Goal: Navigation & Orientation: Understand site structure

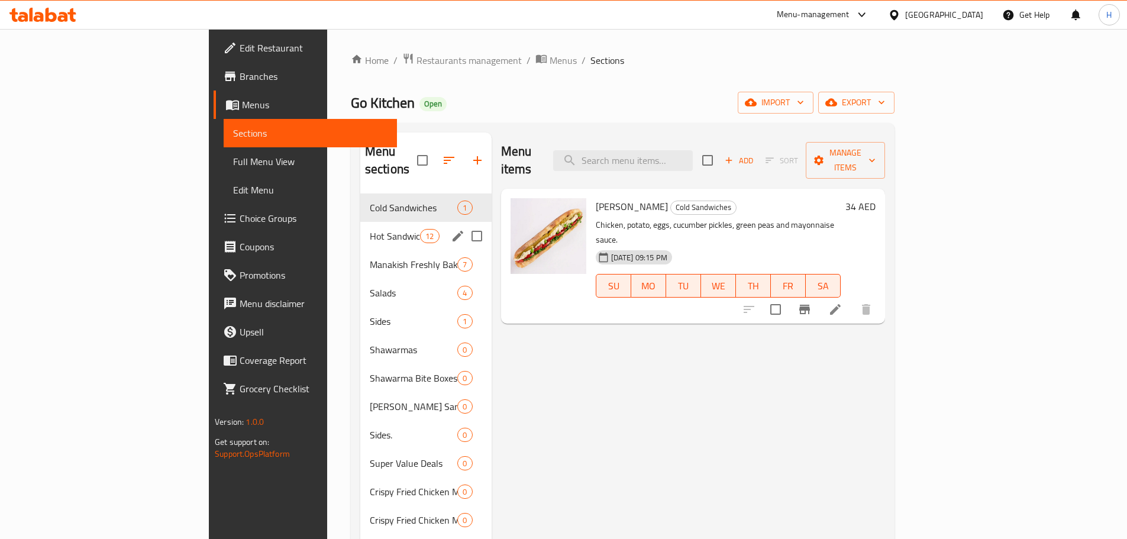
click at [370, 229] on span "Hot Sandwiches" at bounding box center [395, 236] width 50 height 14
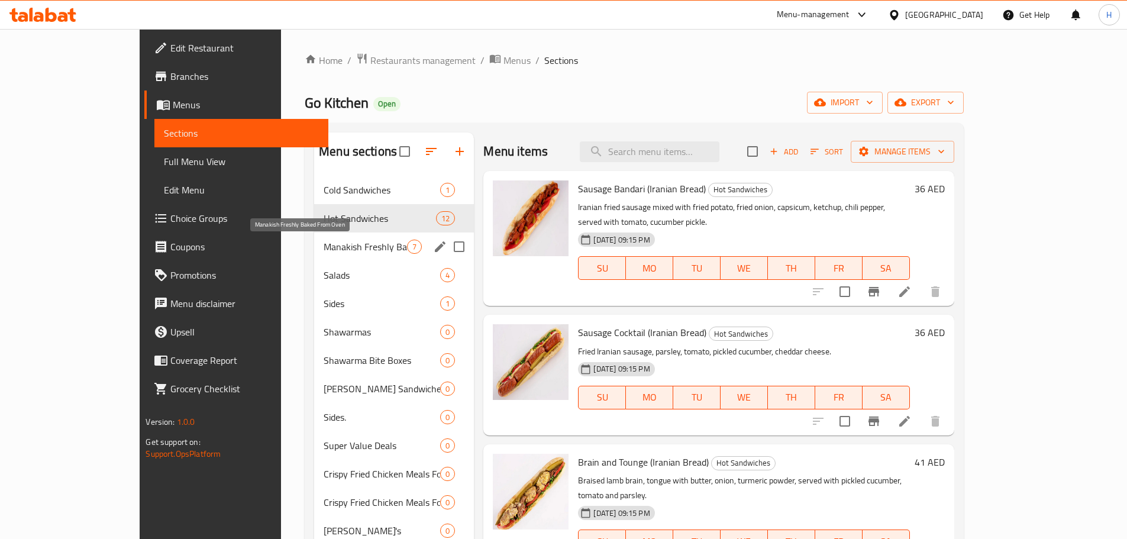
click at [324, 241] on span "Manakish Freshly Baked From Oven" at bounding box center [365, 247] width 83 height 14
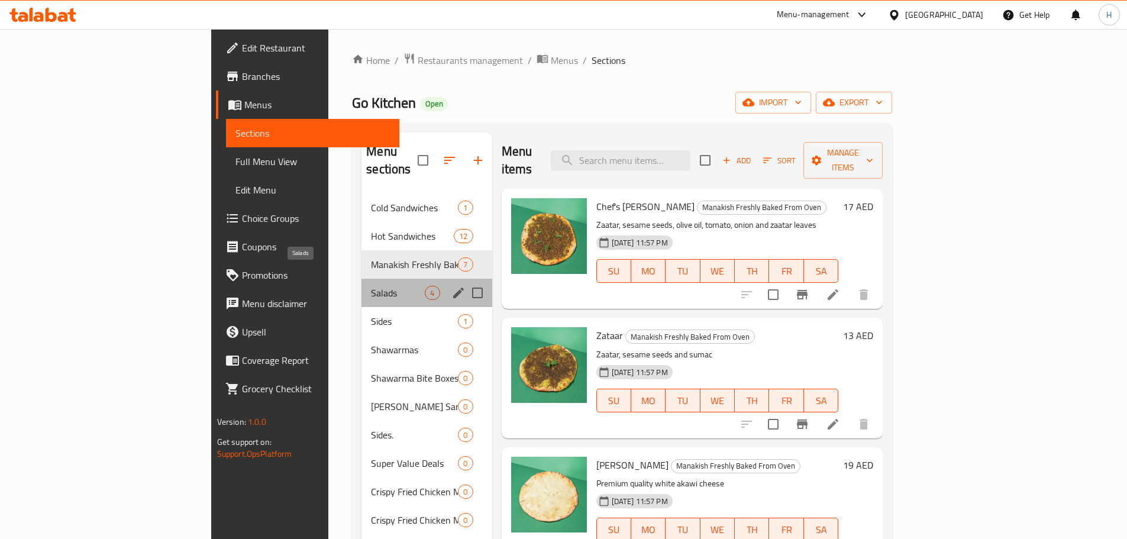
click at [371, 286] on span "Salads" at bounding box center [398, 293] width 54 height 14
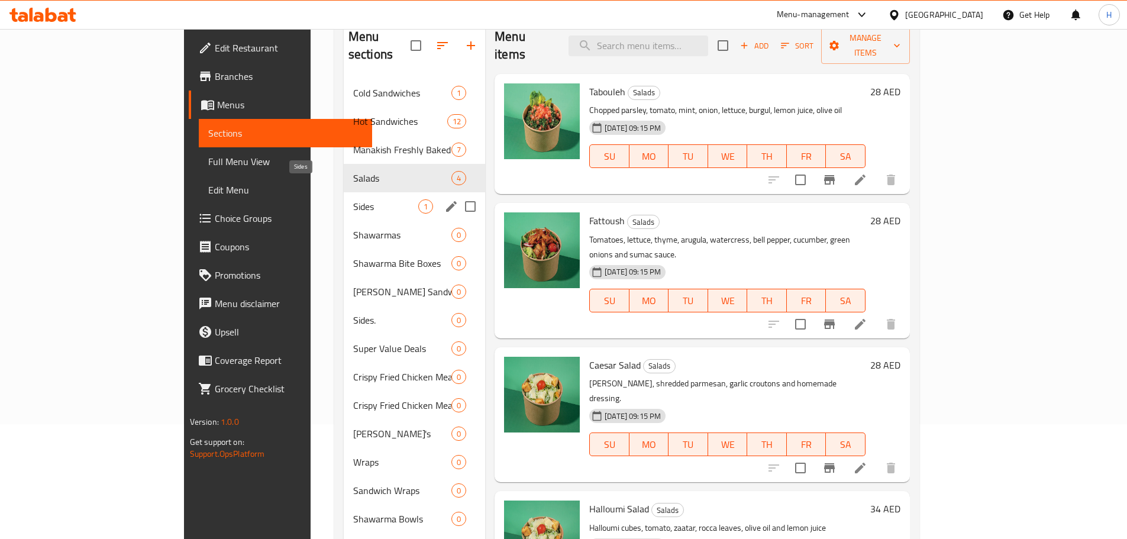
scroll to position [118, 0]
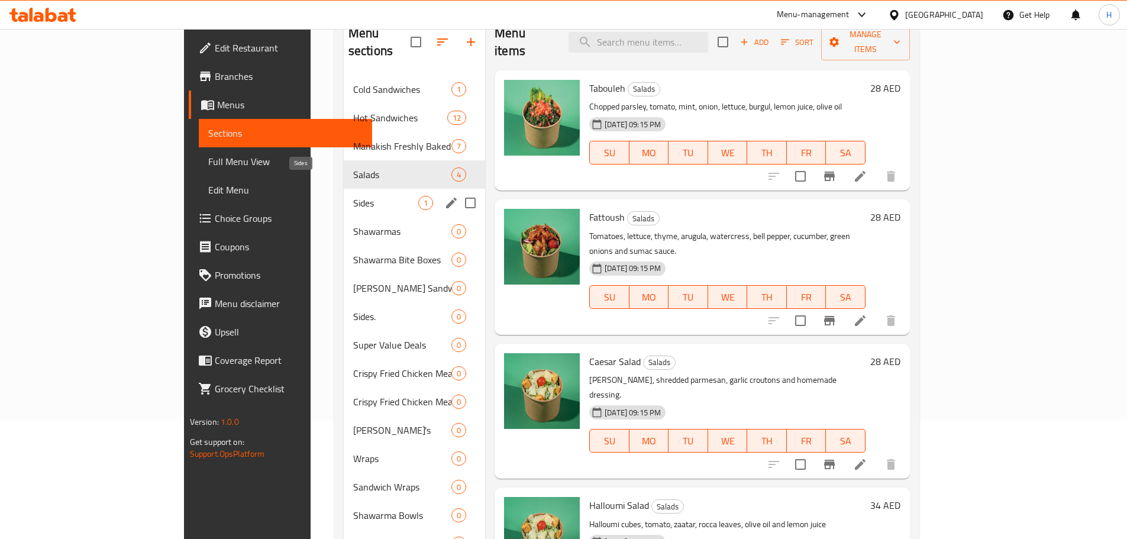
click at [353, 196] on span "Sides" at bounding box center [385, 203] width 65 height 14
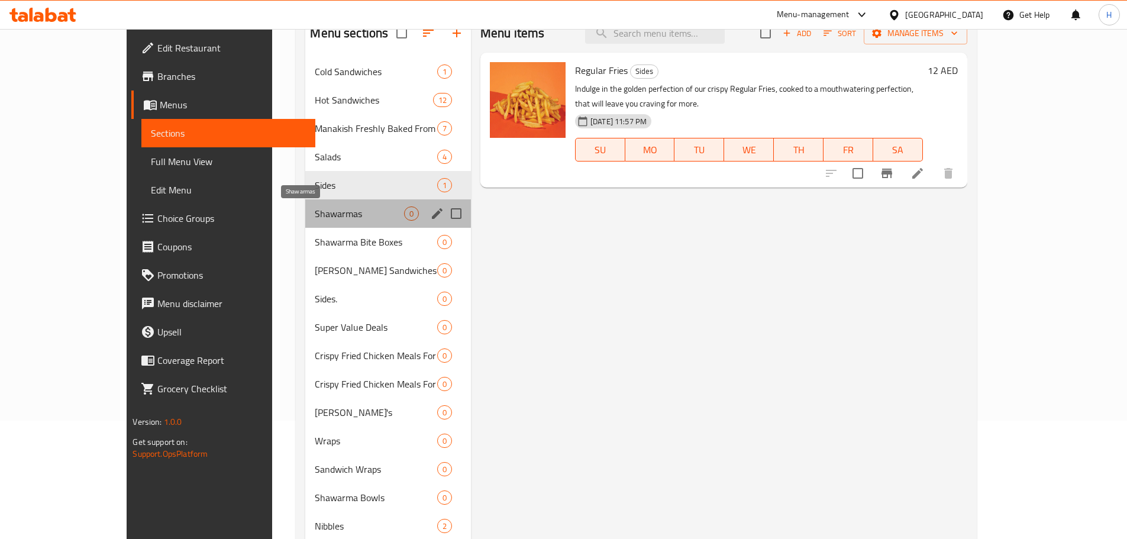
click at [315, 217] on span "Shawarmas" at bounding box center [359, 213] width 89 height 14
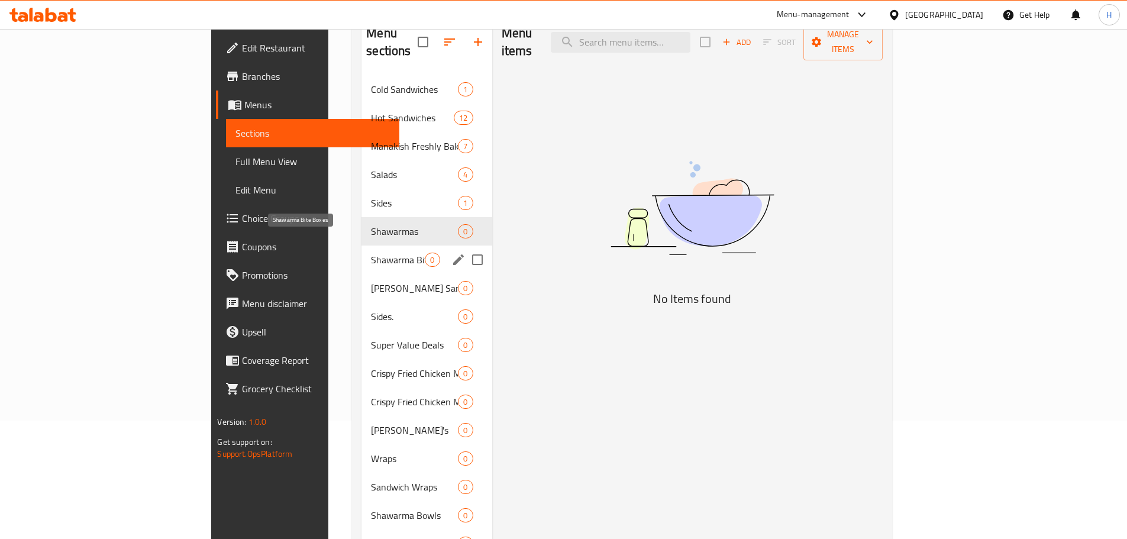
click at [371, 253] on span "Shawarma Bite Boxes" at bounding box center [398, 260] width 54 height 14
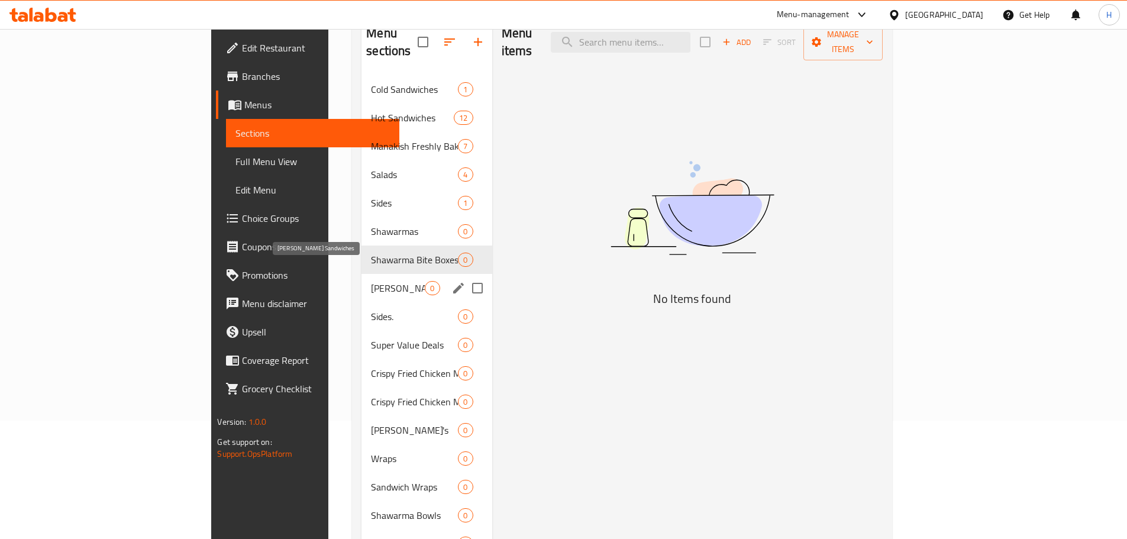
click at [371, 281] on span "[PERSON_NAME] Sandwiches" at bounding box center [398, 288] width 54 height 14
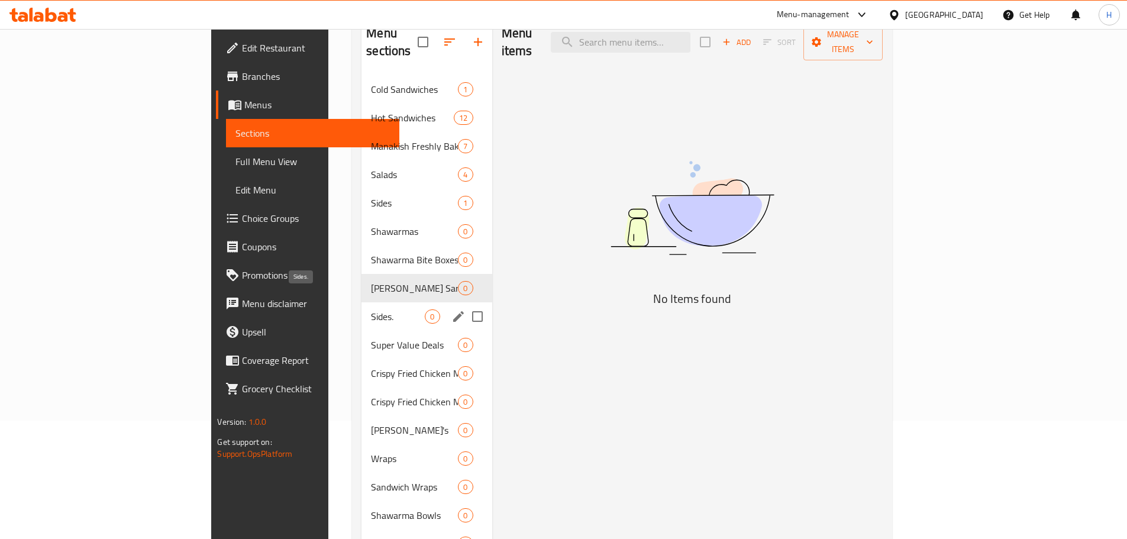
click at [371, 309] on span "Sides." at bounding box center [398, 316] width 54 height 14
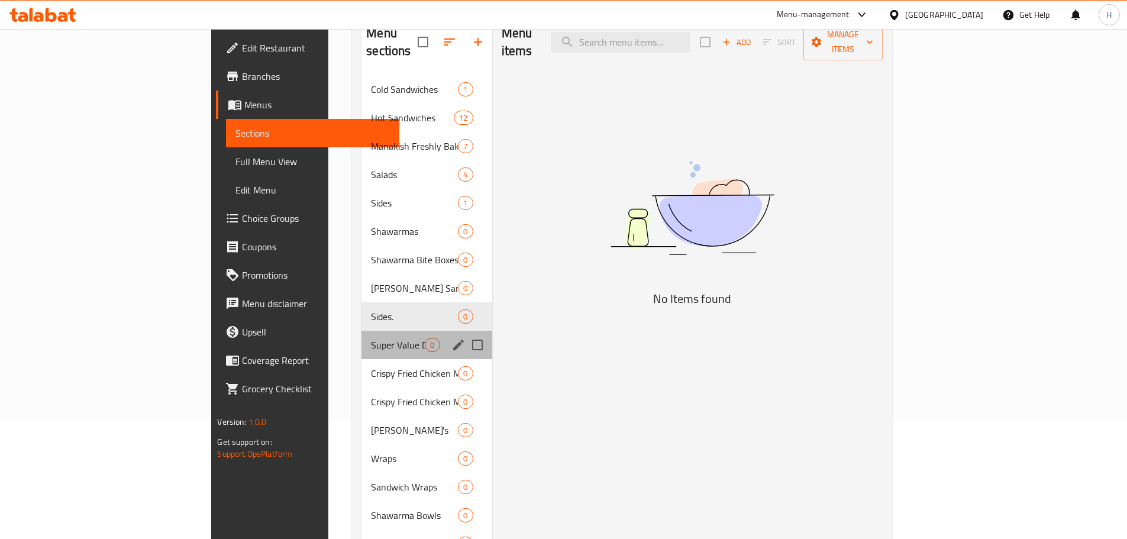
click at [361, 331] on div "Super Value Deals 0" at bounding box center [426, 345] width 130 height 28
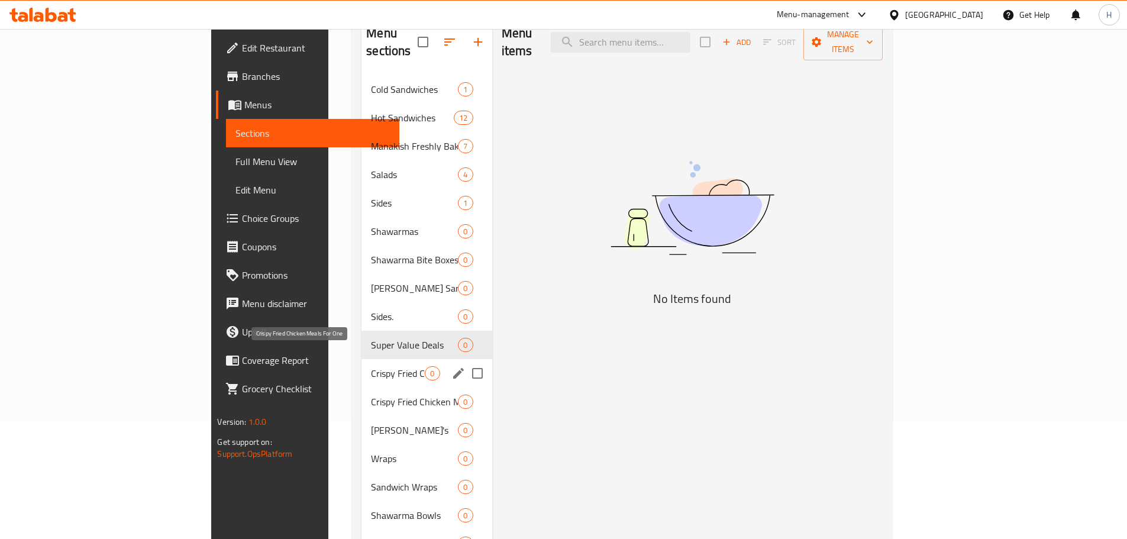
click at [371, 366] on span "Crispy Fried Chicken Meals For One" at bounding box center [398, 373] width 54 height 14
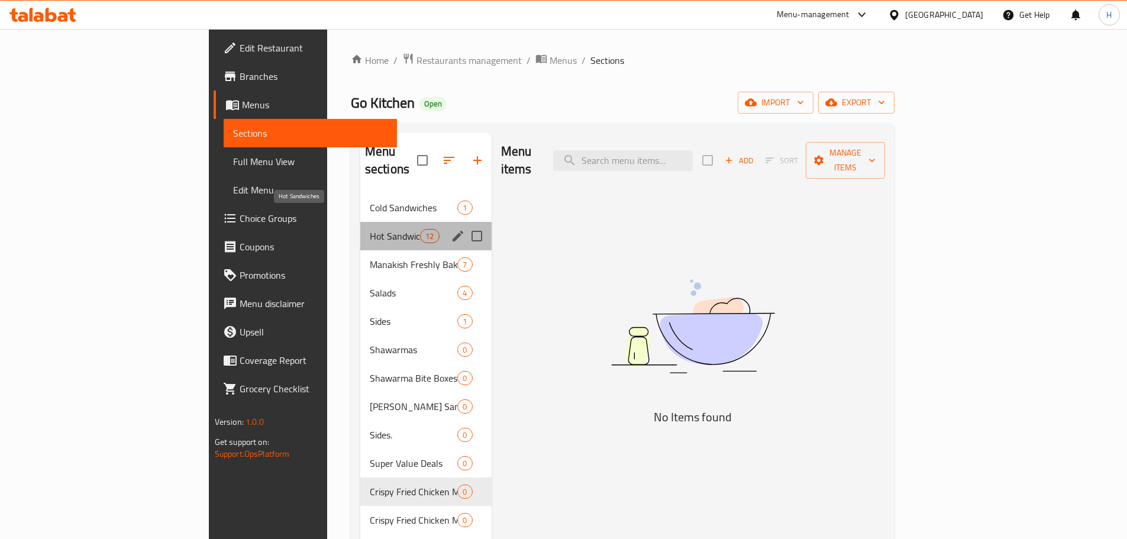
click at [370, 229] on span "Hot Sandwiches" at bounding box center [395, 236] width 50 height 14
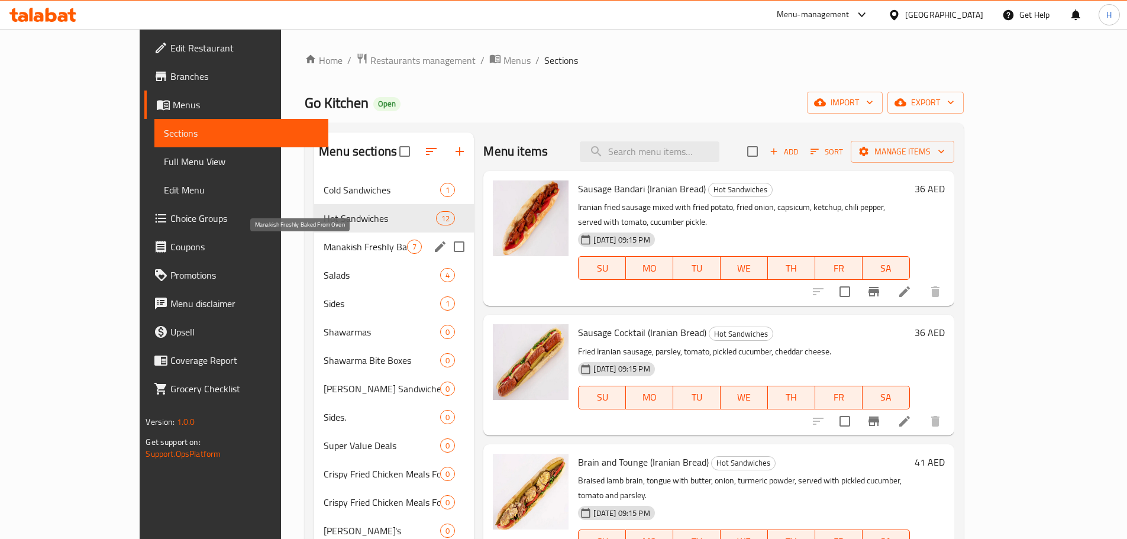
click at [324, 251] on span "Manakish Freshly Baked From Oven" at bounding box center [365, 247] width 83 height 14
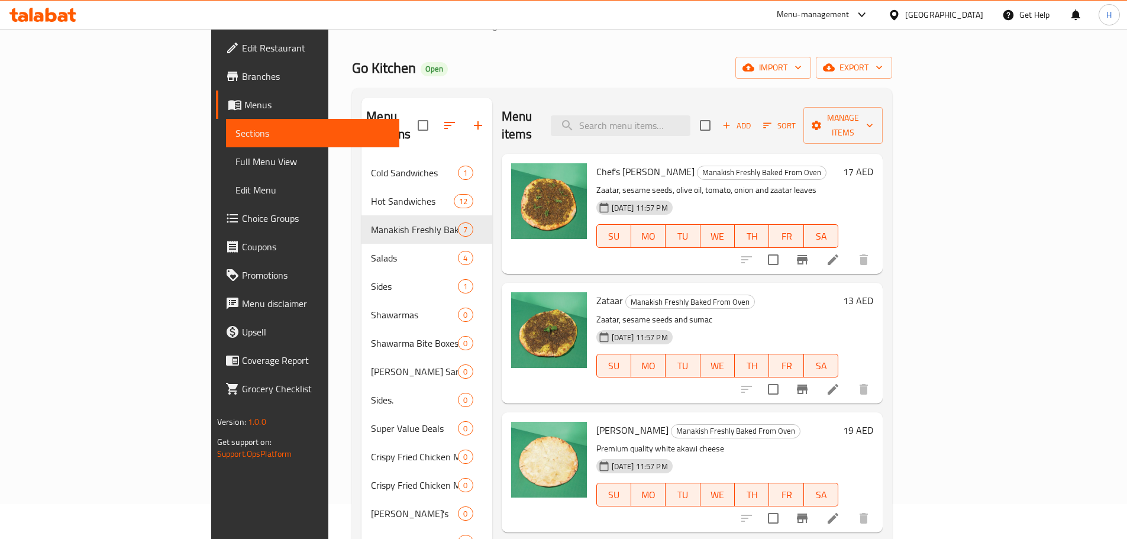
scroll to position [6, 0]
